Goal: Find specific page/section: Find specific page/section

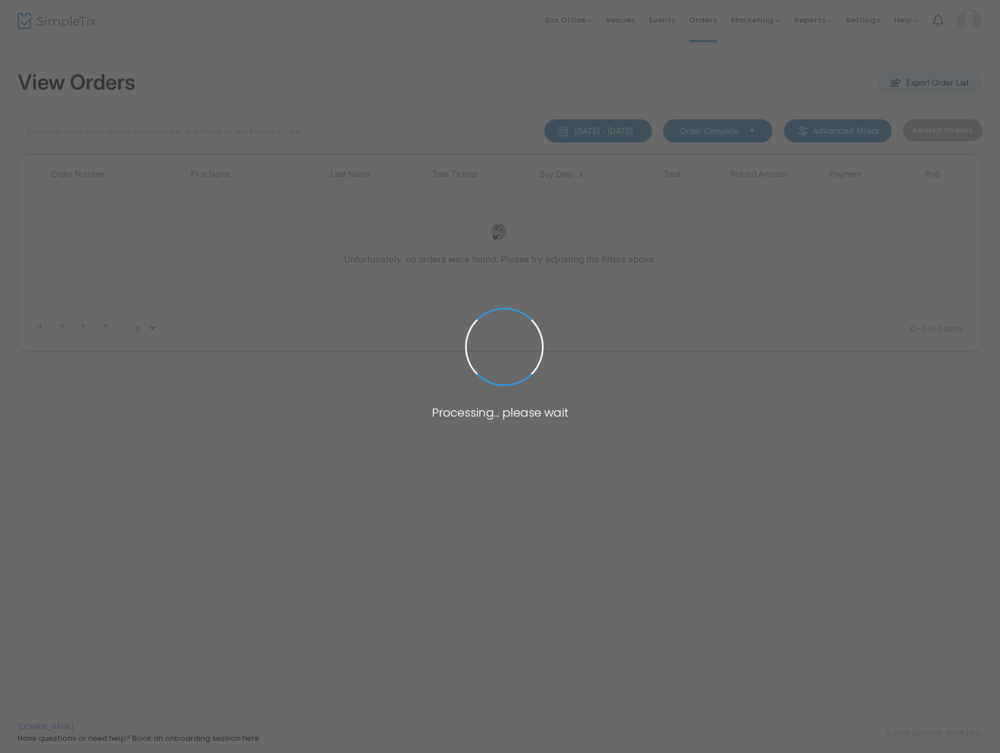
type input "[PERSON_NAME]"
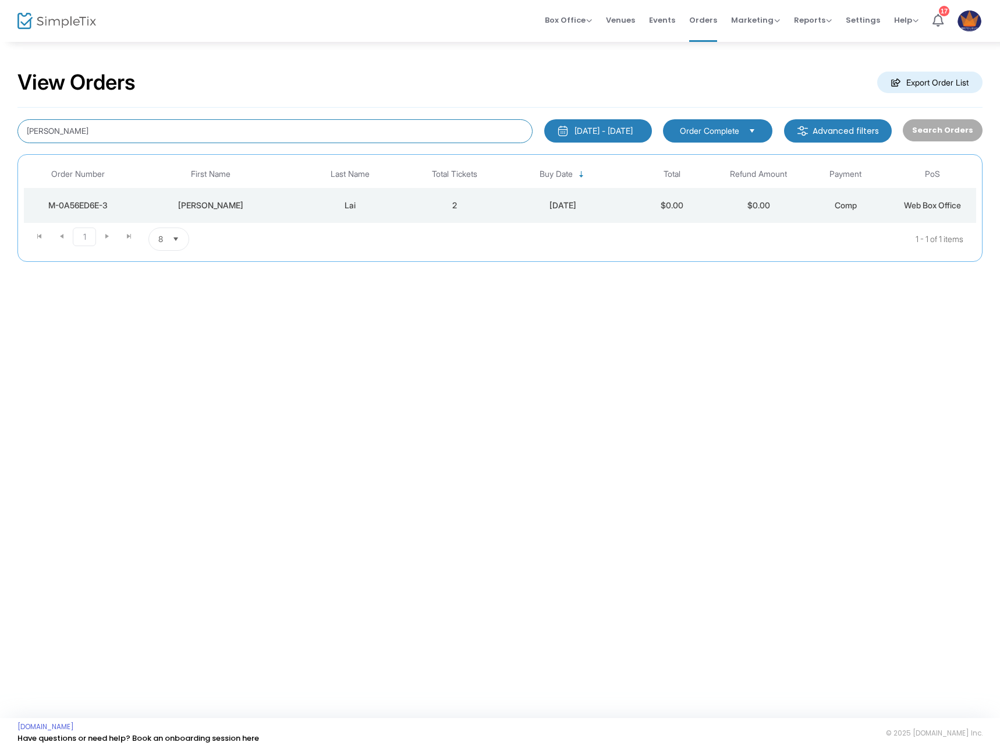
click at [202, 129] on input "[PERSON_NAME]" at bounding box center [274, 131] width 515 height 24
paste input "amantharozelle@yahoo.com"
click at [349, 130] on input "samantharozelle@yahoo.com" at bounding box center [274, 131] width 515 height 24
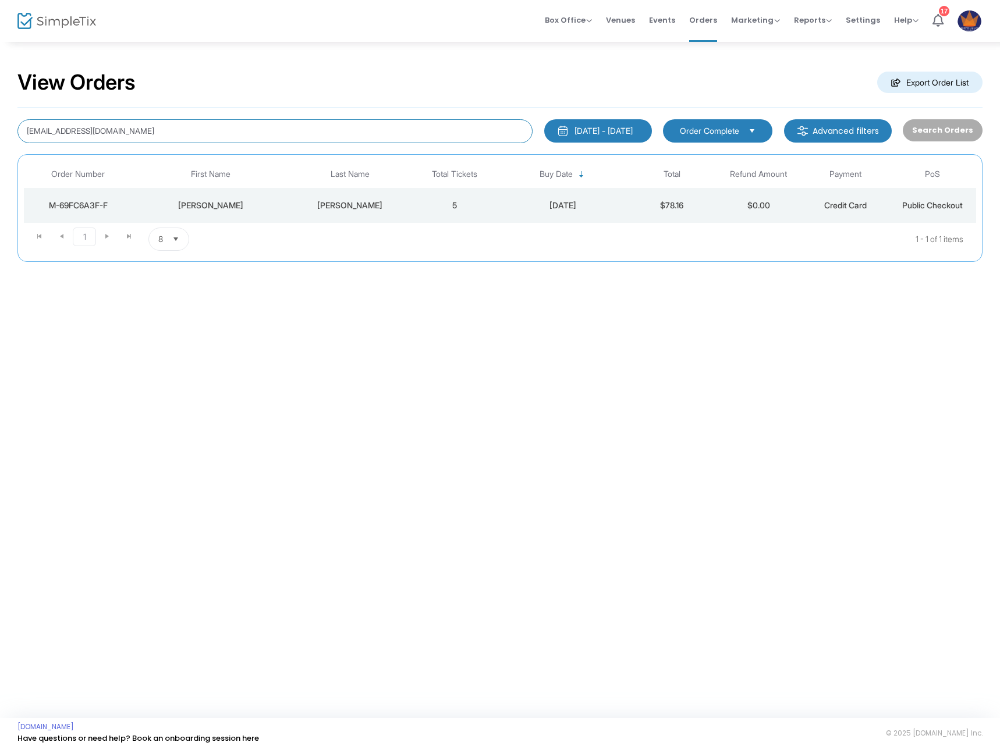
click at [349, 130] on input "samantharozelle@yahoo.com" at bounding box center [274, 131] width 515 height 24
type input "dina ortega"
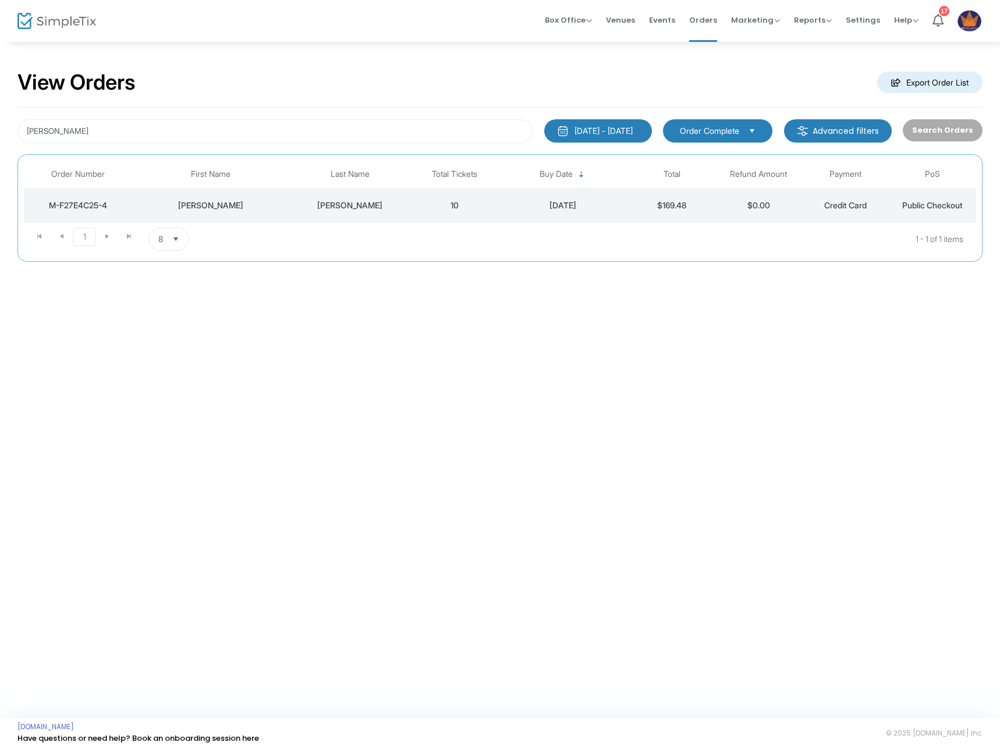
click at [398, 211] on td "Ortega" at bounding box center [350, 205] width 122 height 35
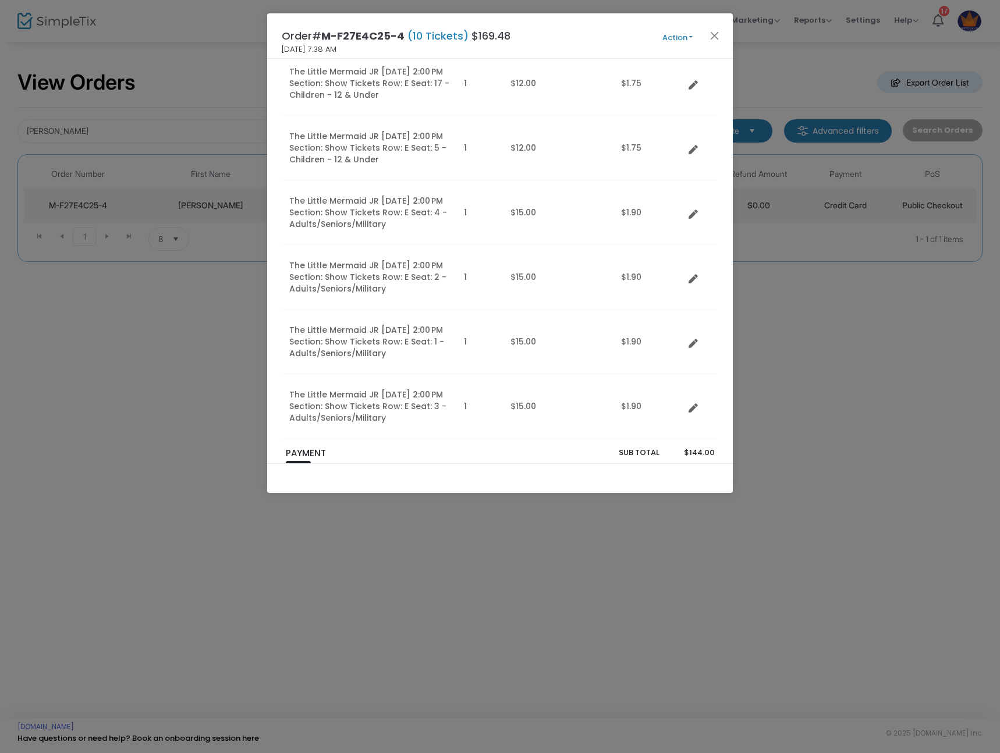
scroll to position [390, 0]
